Goal: Transaction & Acquisition: Purchase product/service

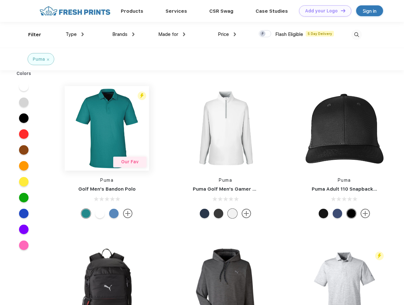
scroll to position [0, 0]
click at [323, 11] on link "Add your Logo Design Tool" at bounding box center [325, 10] width 52 height 11
click at [0, 0] on div "Design Tool" at bounding box center [0, 0] width 0 height 0
click at [340, 10] on link "Add your Logo Design Tool" at bounding box center [325, 10] width 52 height 11
click at [30, 35] on div "Filter" at bounding box center [34, 34] width 13 height 7
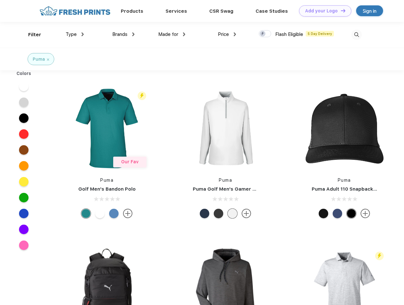
click at [75, 34] on span "Type" at bounding box center [71, 34] width 11 height 6
click at [123, 34] on span "Brands" at bounding box center [119, 34] width 15 height 6
click at [172, 34] on span "Made for" at bounding box center [168, 34] width 20 height 6
click at [227, 34] on span "Price" at bounding box center [223, 34] width 11 height 6
click at [265, 34] on div at bounding box center [265, 33] width 12 height 7
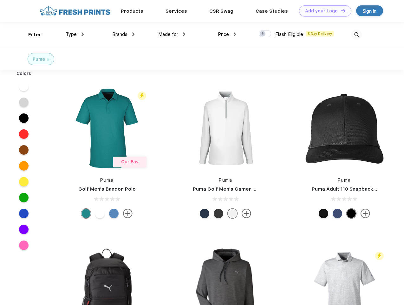
click at [263, 34] on input "checkbox" at bounding box center [261, 32] width 4 height 4
click at [357, 35] on img at bounding box center [357, 35] width 10 height 10
